Goal: Check status: Check status

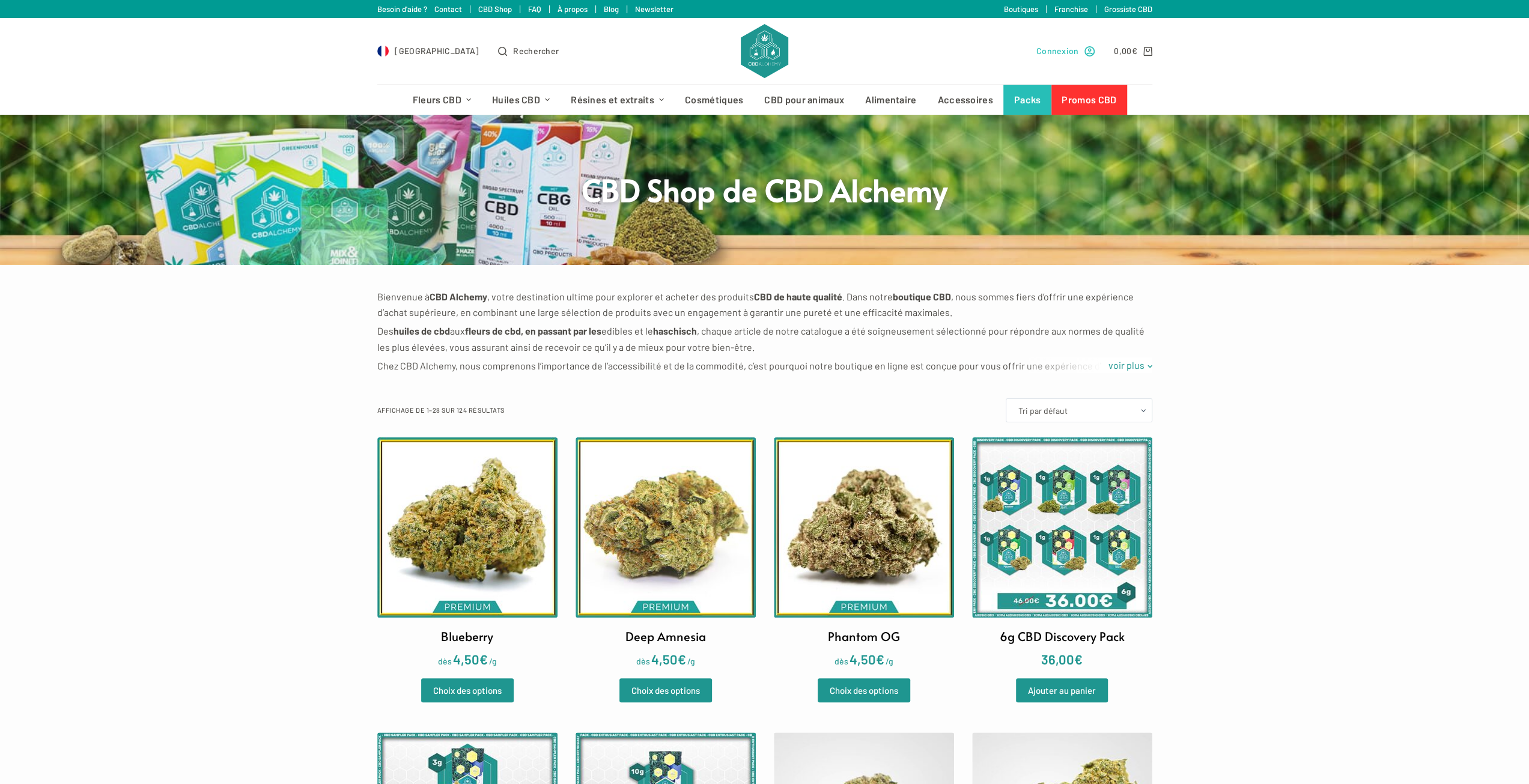
click at [1069, 52] on span "Connexion" at bounding box center [1057, 51] width 43 height 14
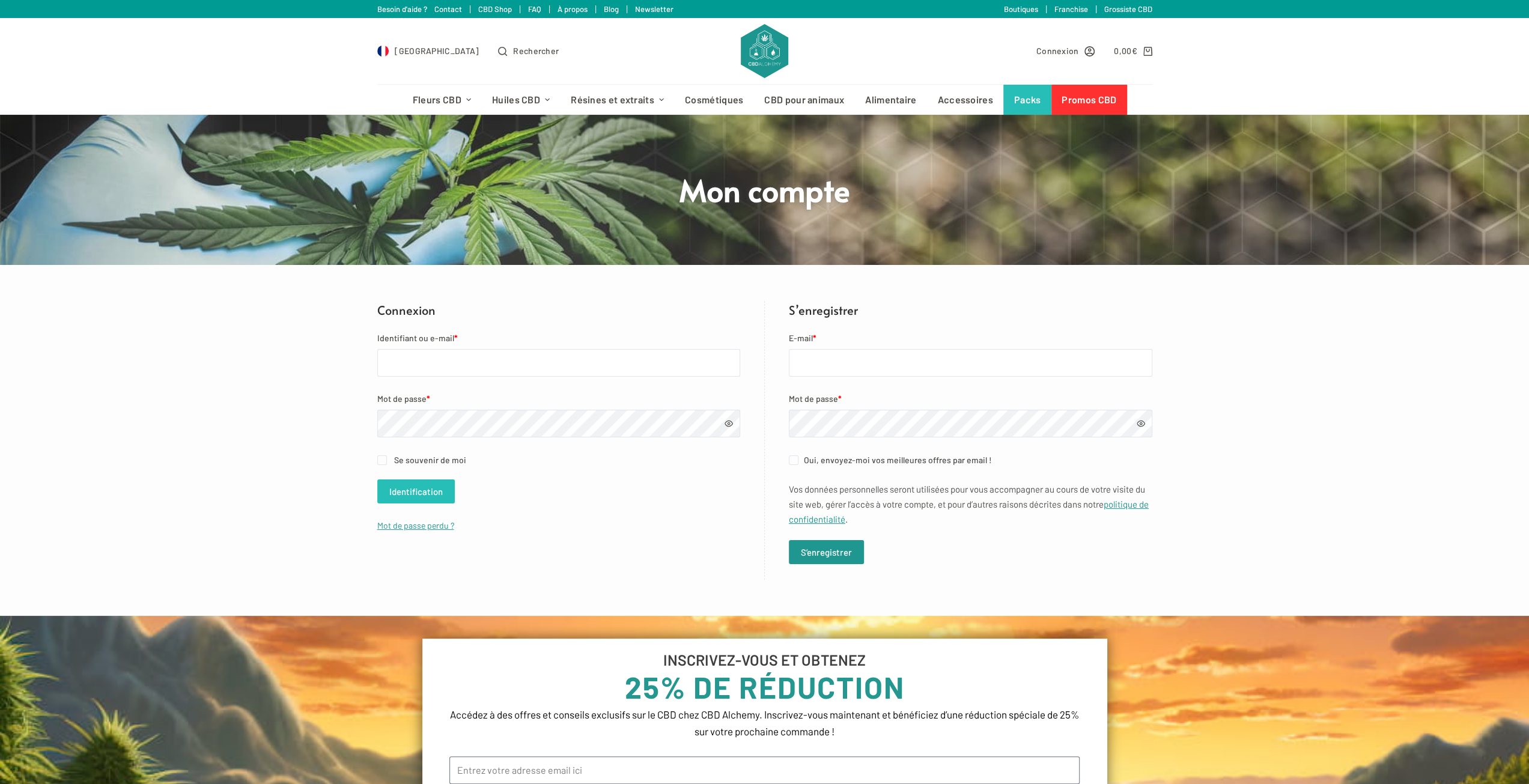
type input "[PERSON_NAME][EMAIL_ADDRESS][DOMAIN_NAME]"
click at [415, 497] on button "Identification" at bounding box center [416, 491] width 77 height 24
type input "[PERSON_NAME][EMAIL_ADDRESS][DOMAIN_NAME]"
click at [428, 491] on button "Identification" at bounding box center [416, 491] width 77 height 24
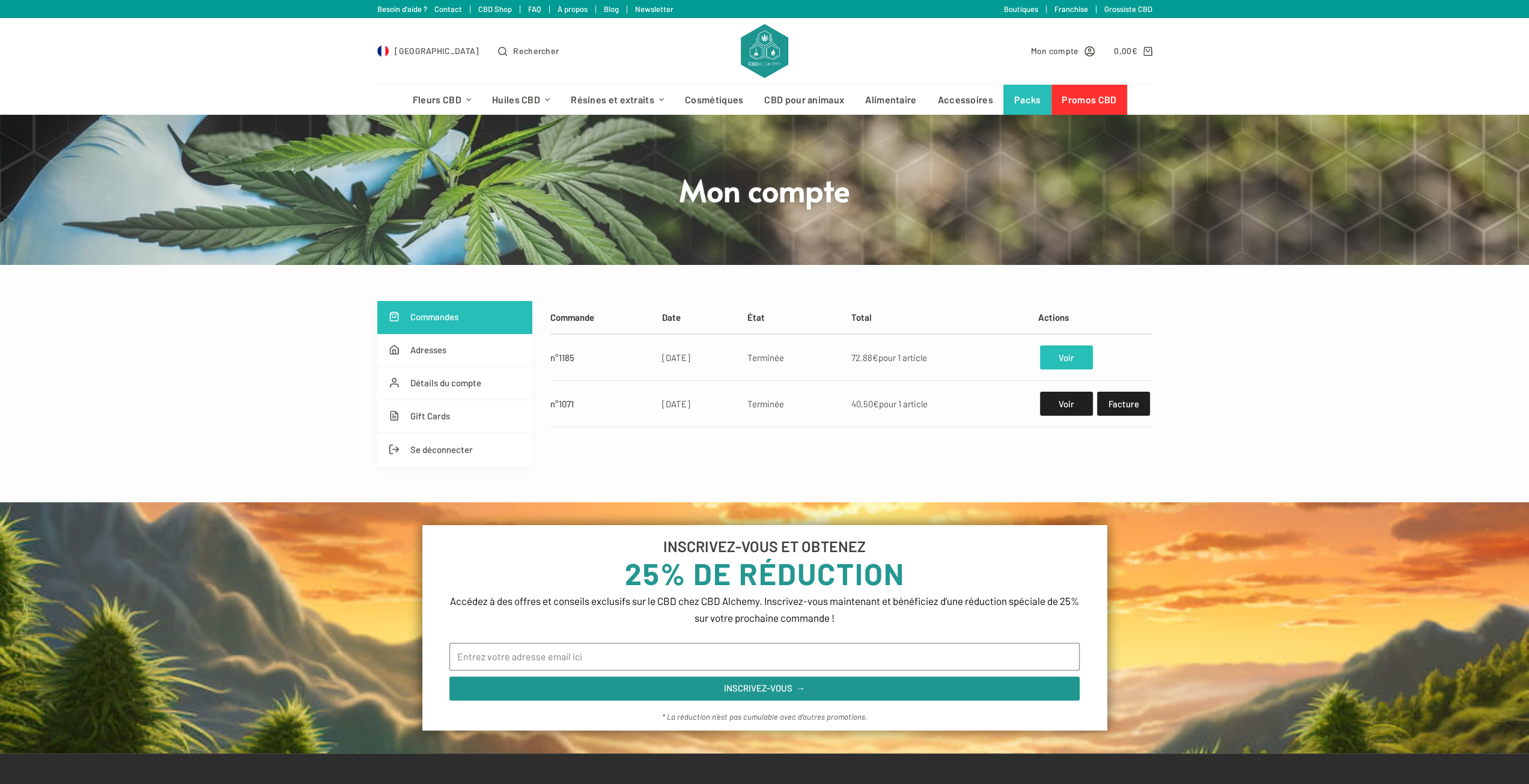
click at [1059, 351] on link "Voir" at bounding box center [1066, 357] width 52 height 24
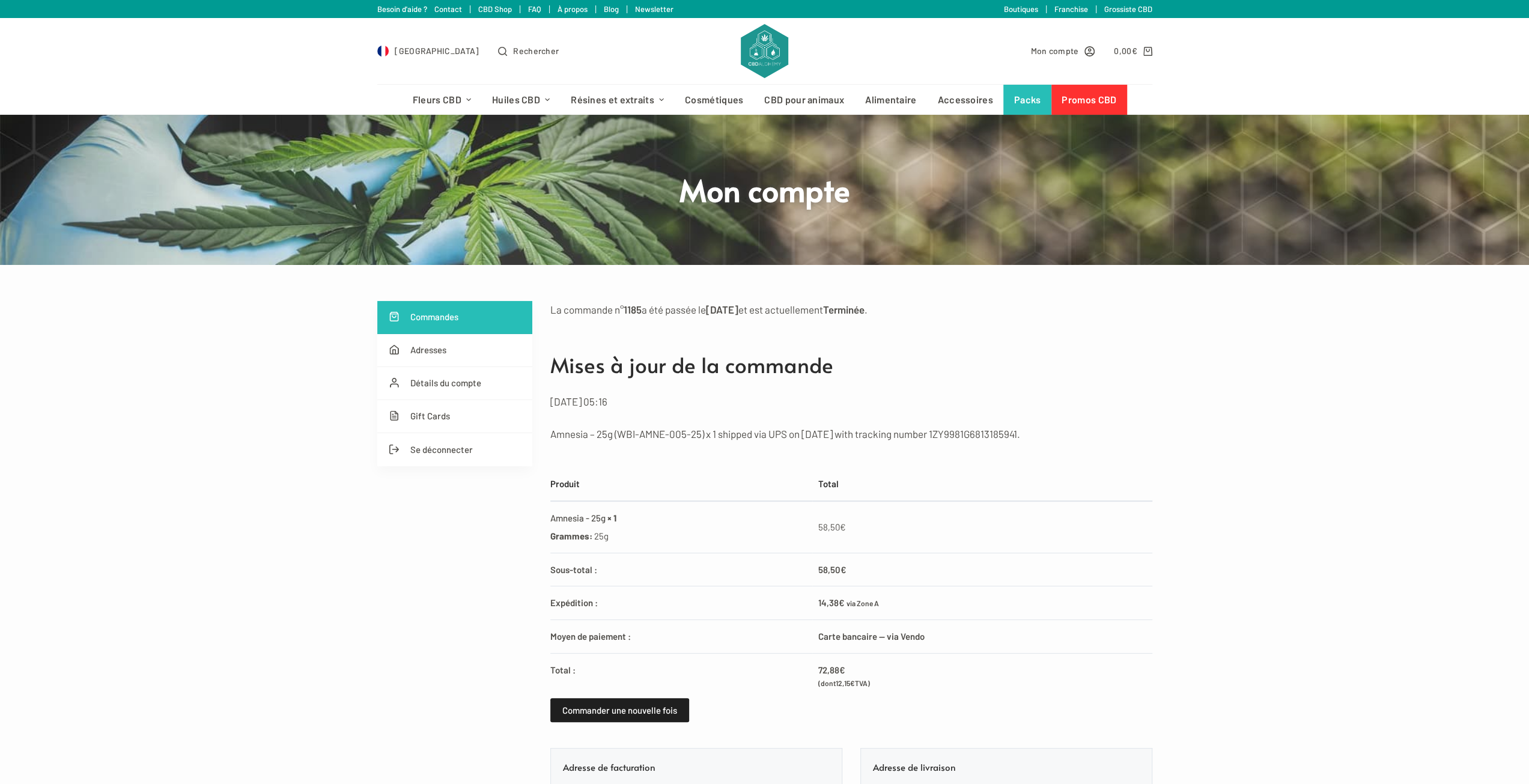
drag, startPoint x: 586, startPoint y: 403, endPoint x: 665, endPoint y: 399, distance: 79.1
click at [666, 396] on p "[DATE] 05:16" at bounding box center [851, 401] width 602 height 17
drag, startPoint x: 552, startPoint y: 433, endPoint x: 945, endPoint y: 436, distance: 393.0
click at [945, 436] on p "Amnesia – 25g (WBI-AMNE-005-25) x 1 shipped via UPS on [DATE] with tracking num…" at bounding box center [851, 433] width 602 height 17
drag, startPoint x: 953, startPoint y: 435, endPoint x: 1041, endPoint y: 432, distance: 88.1
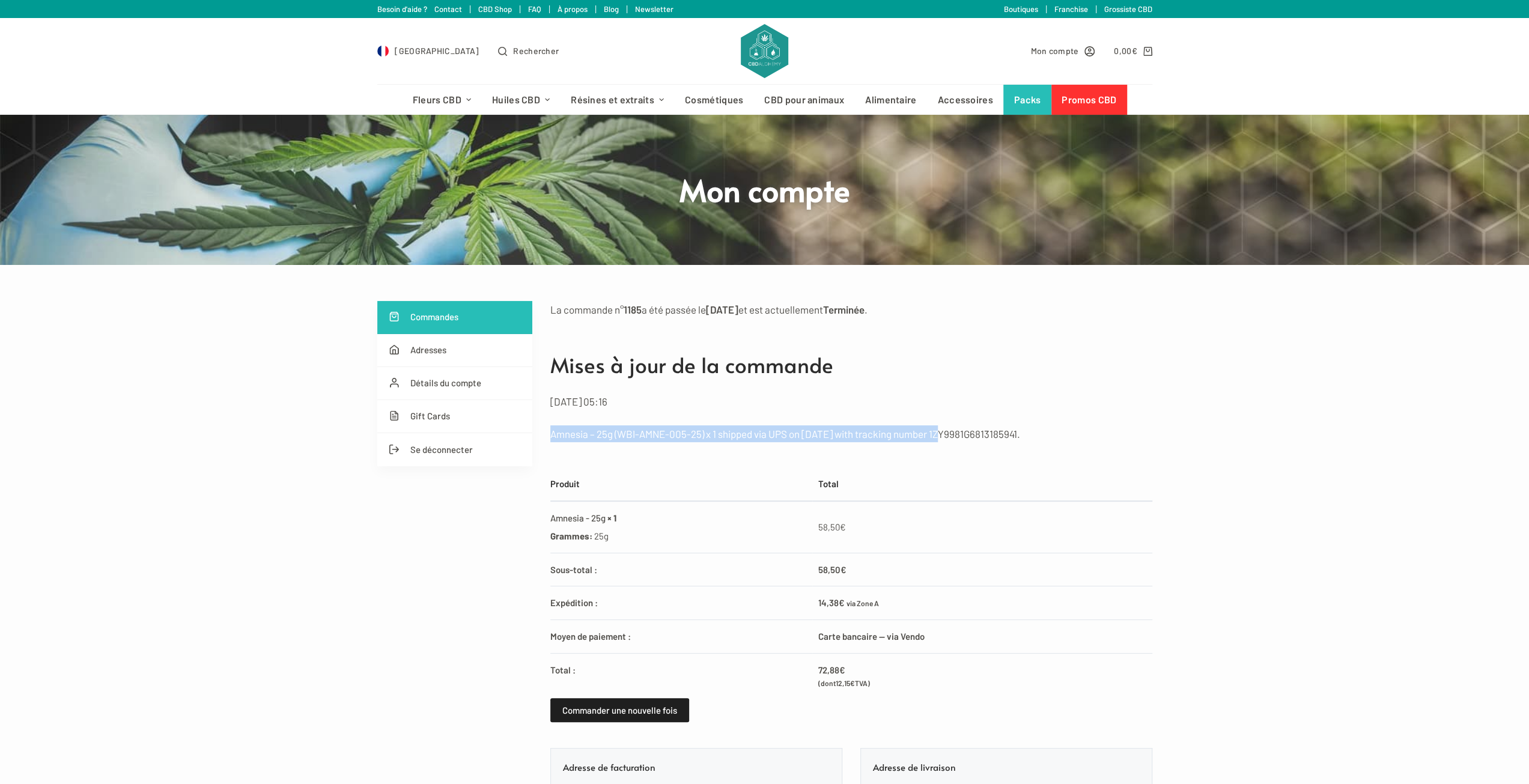
click at [1041, 431] on p "Amnesia – 25g (WBI-AMNE-005-25) x 1 shipped via UPS on [DATE] with tracking num…" at bounding box center [851, 433] width 602 height 17
copy p "1ZY9981G6813185941"
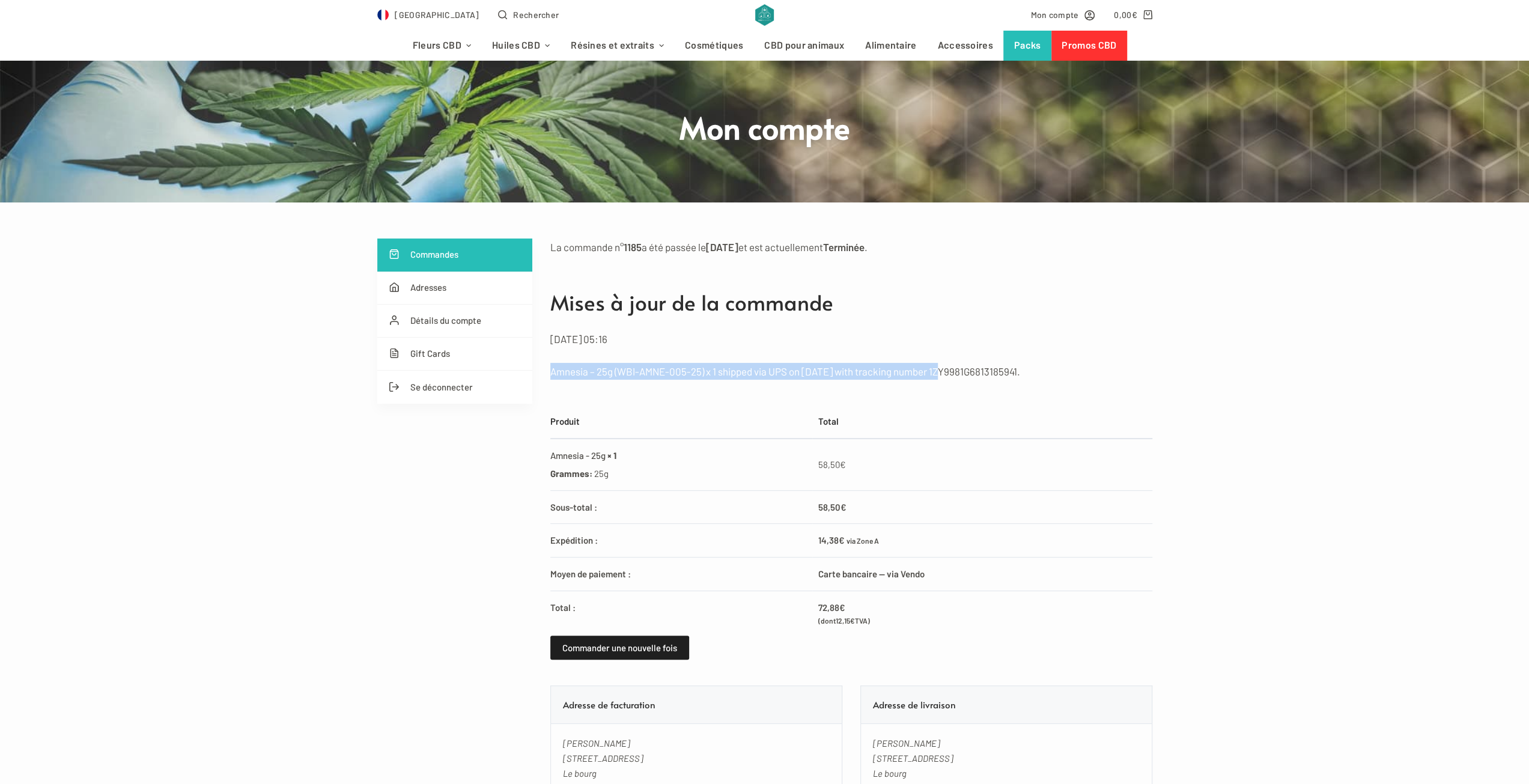
scroll to position [60, 0]
